Goal: Information Seeking & Learning: Learn about a topic

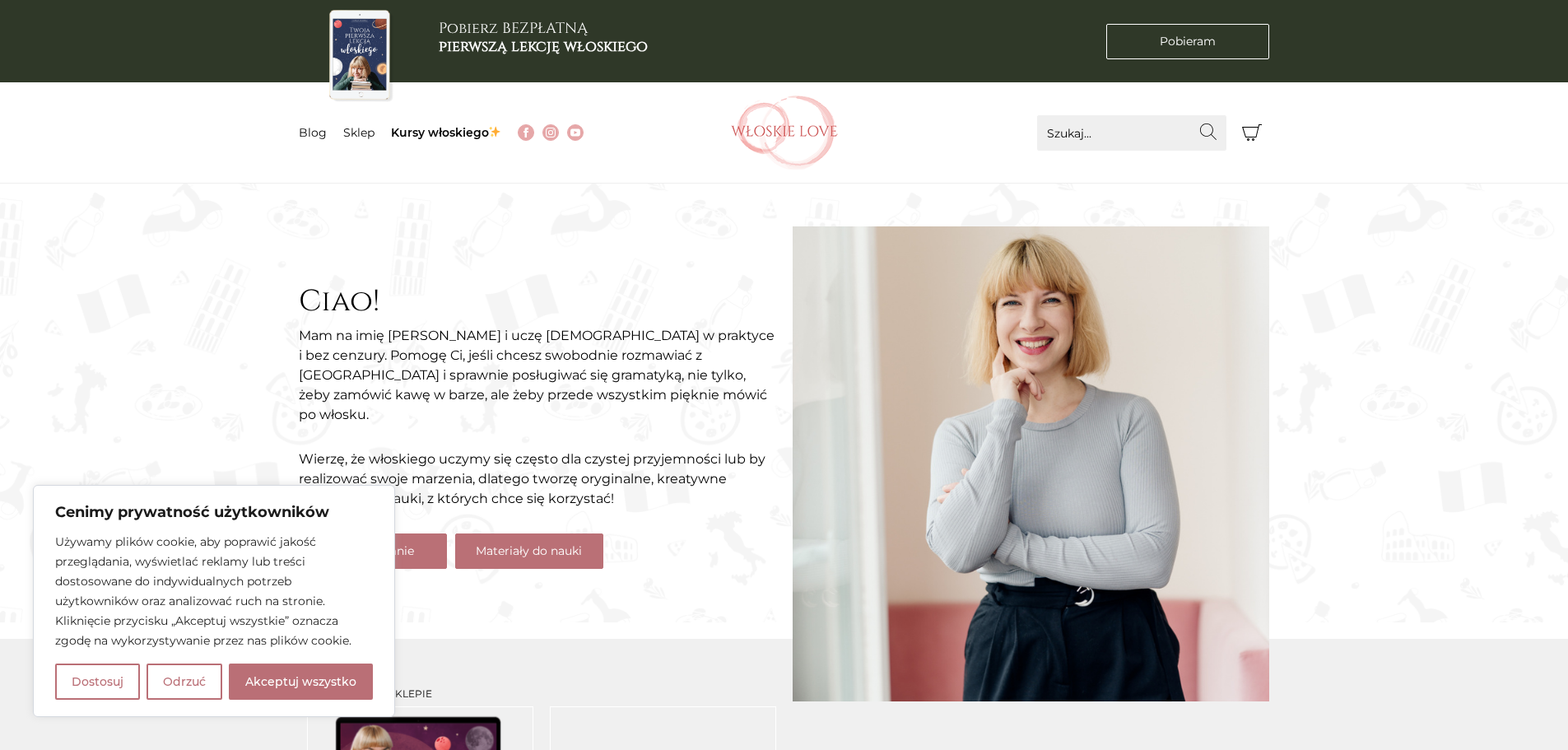
click at [576, 546] on link "Materiały do nauki" at bounding box center [528, 551] width 148 height 36
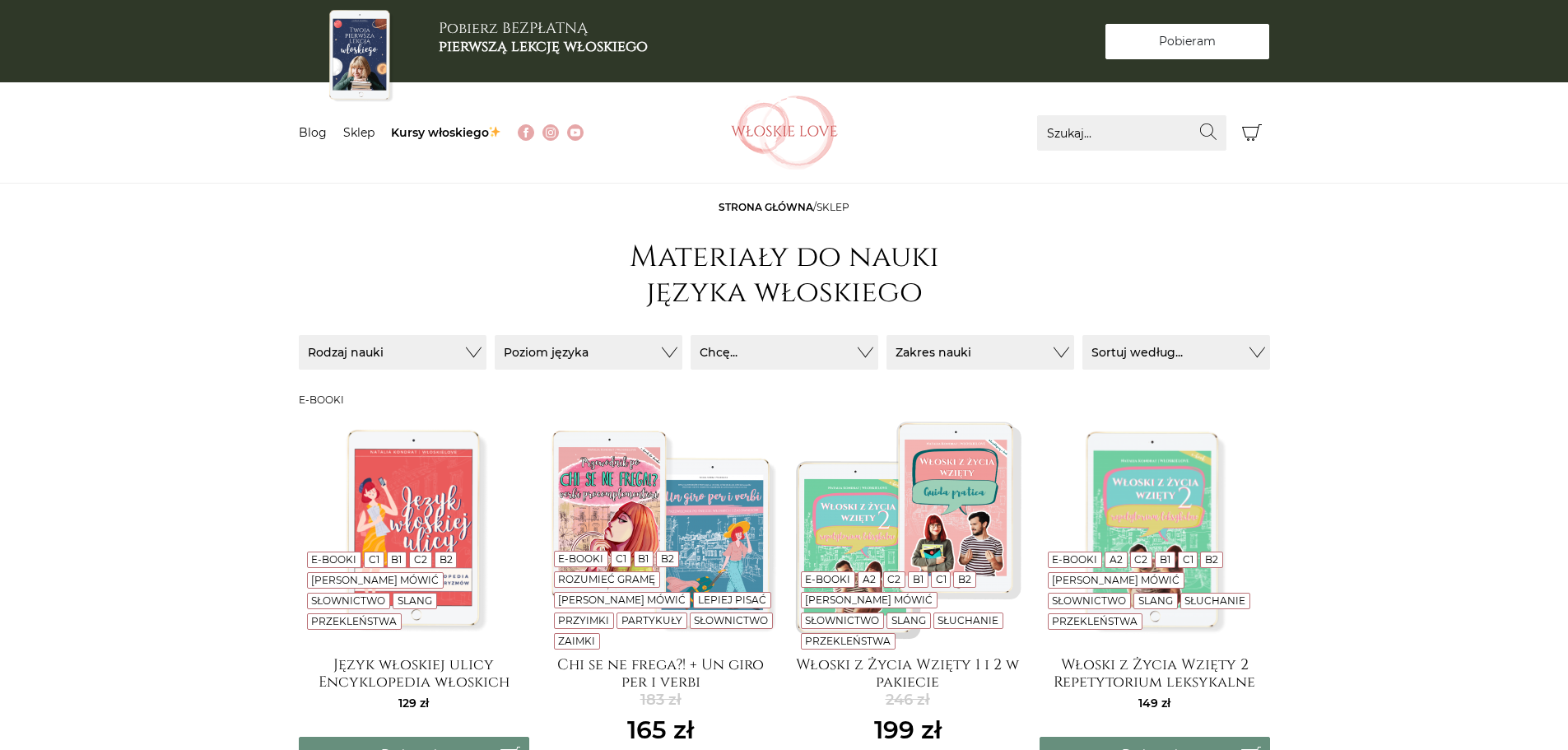
click at [1252, 31] on link "Pobieram Pobieram" at bounding box center [1187, 42] width 164 height 36
click at [318, 133] on link "Blog" at bounding box center [313, 132] width 28 height 15
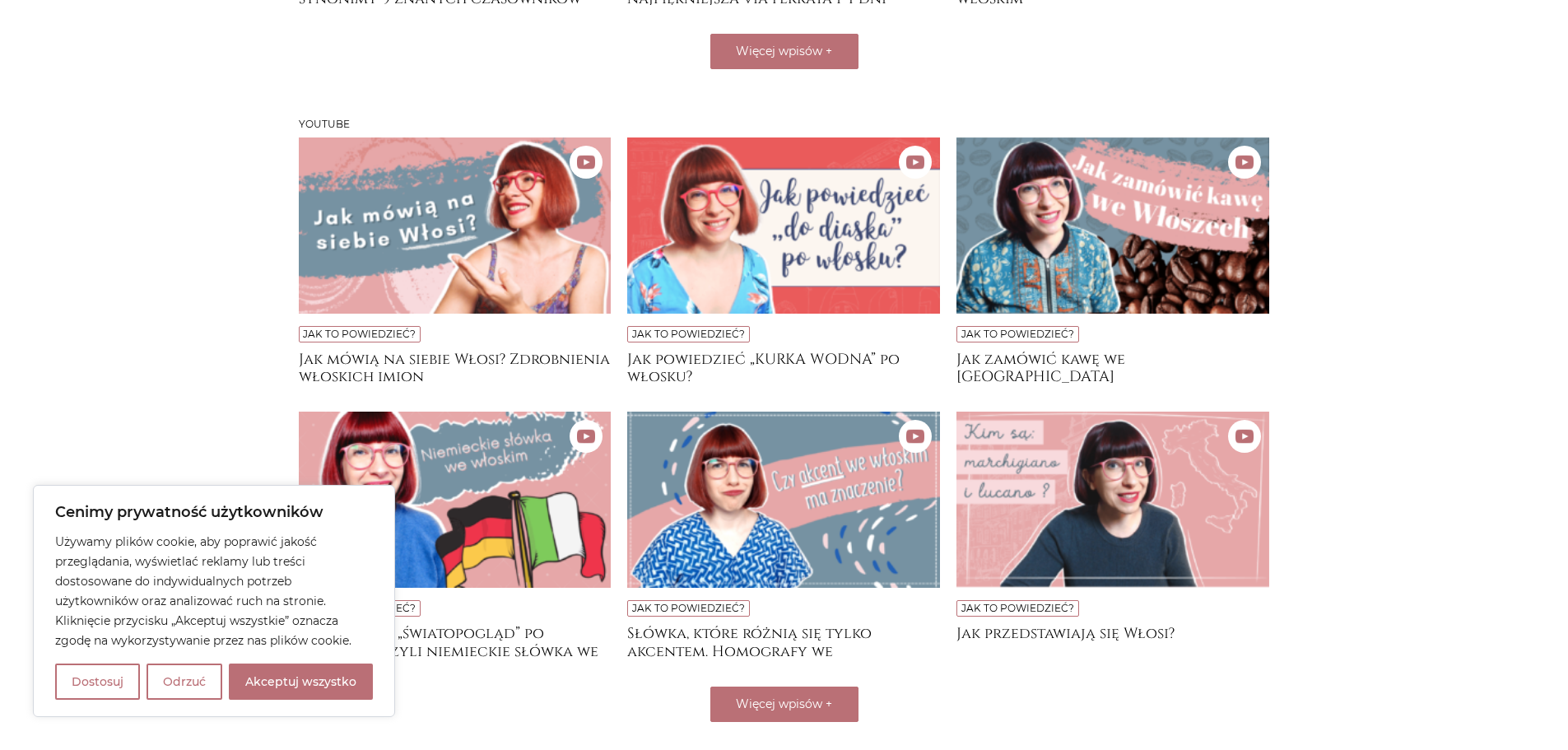
scroll to position [987, 0]
